Goal: Information Seeking & Learning: Compare options

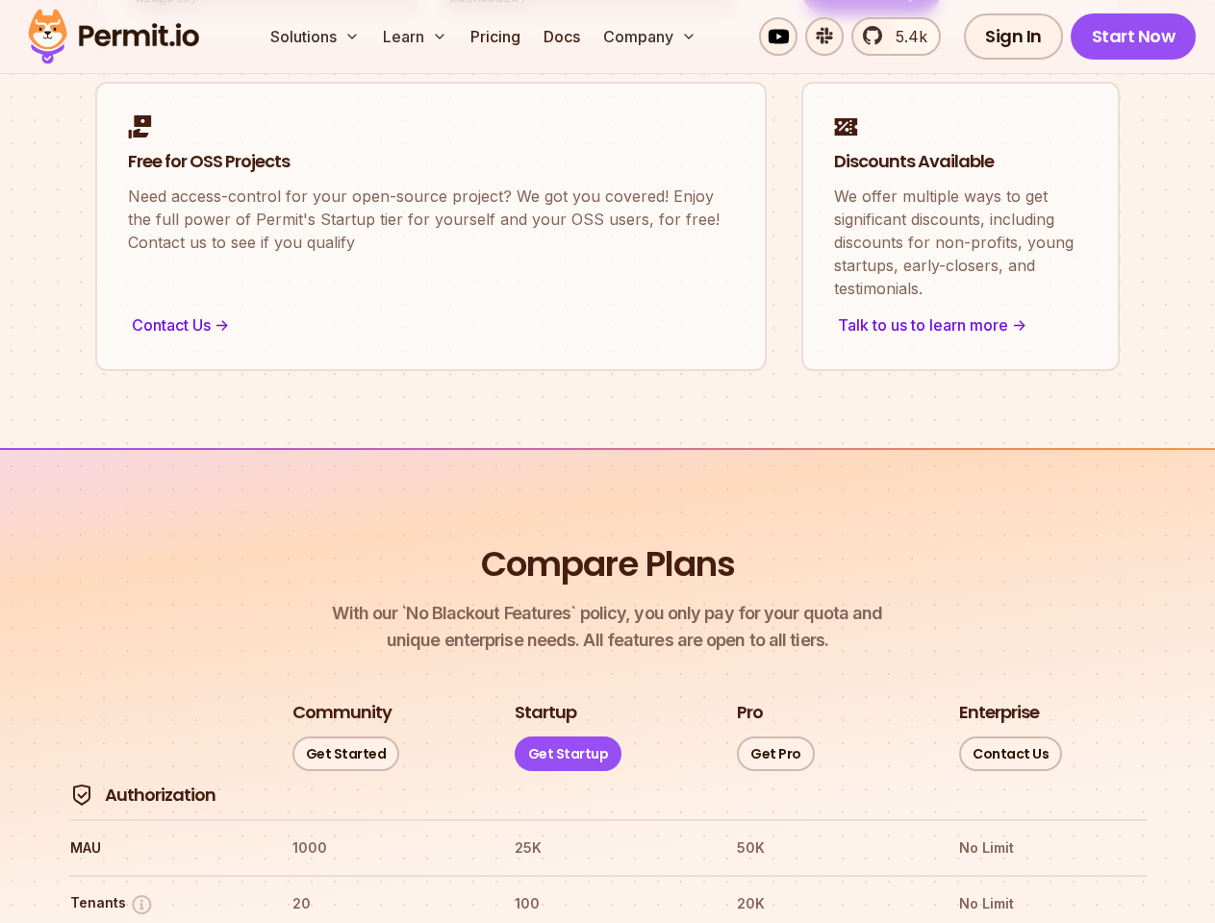
click at [316, 37] on button "Solutions" at bounding box center [315, 36] width 105 height 38
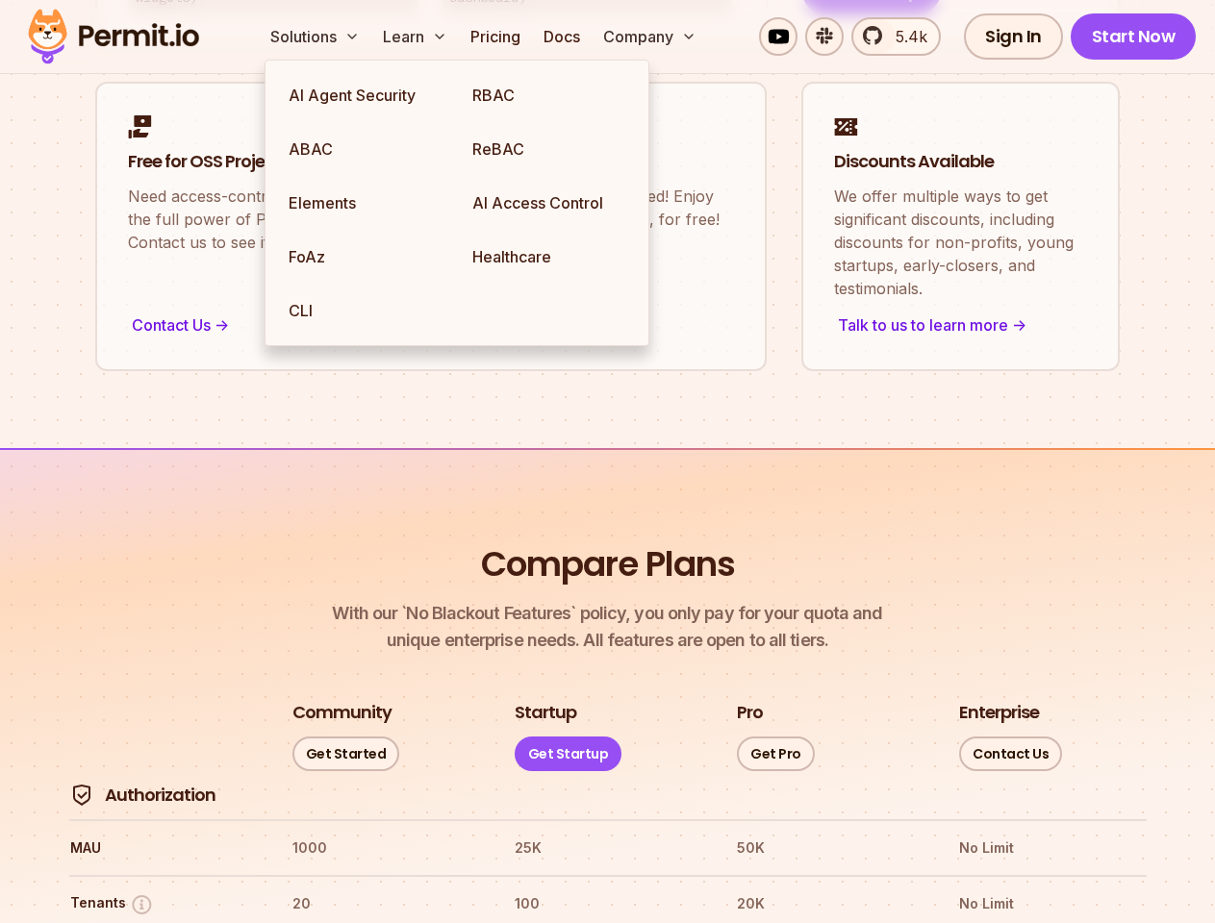
click at [416, 37] on button "Learn" at bounding box center [415, 36] width 80 height 38
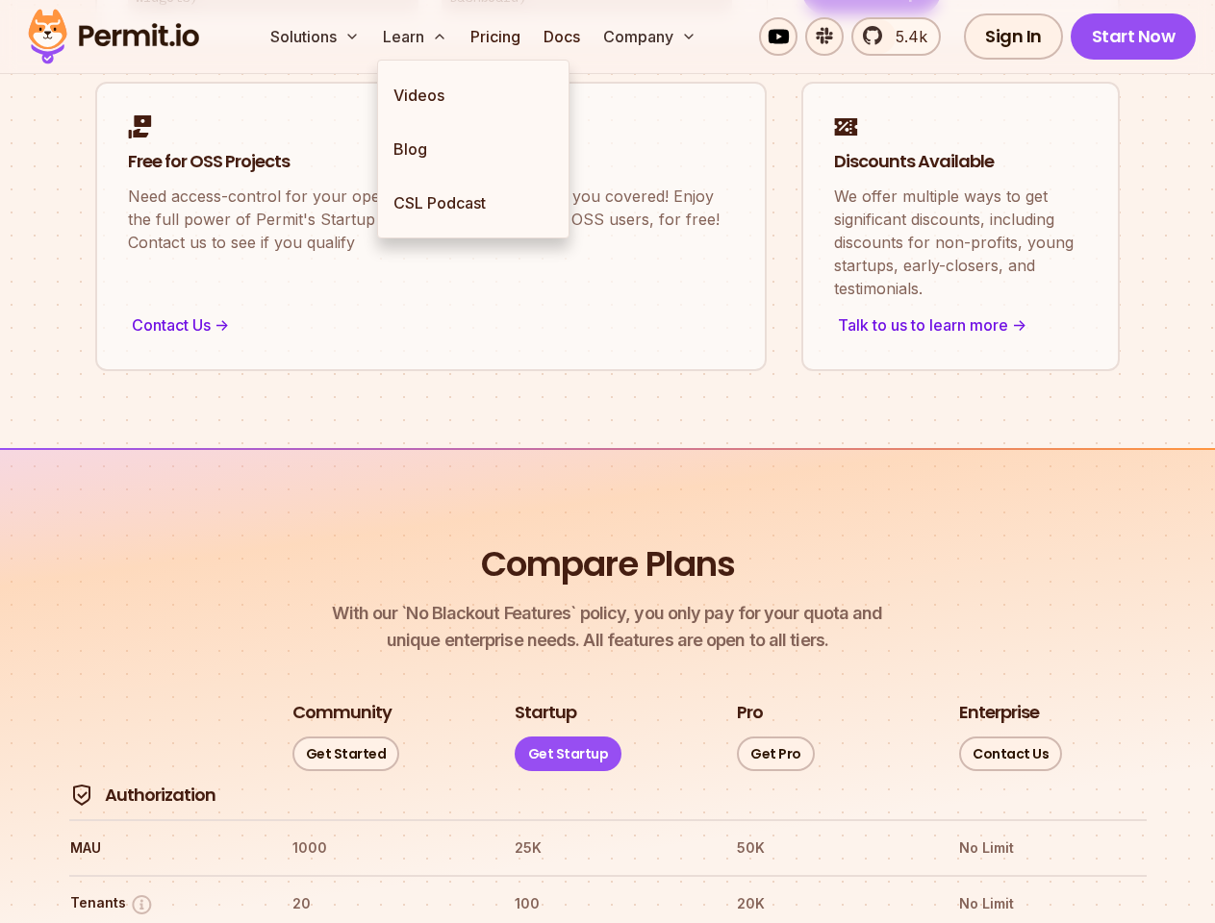
click at [651, 37] on button "Company" at bounding box center [649, 36] width 109 height 38
